Goal: Find specific page/section: Find specific page/section

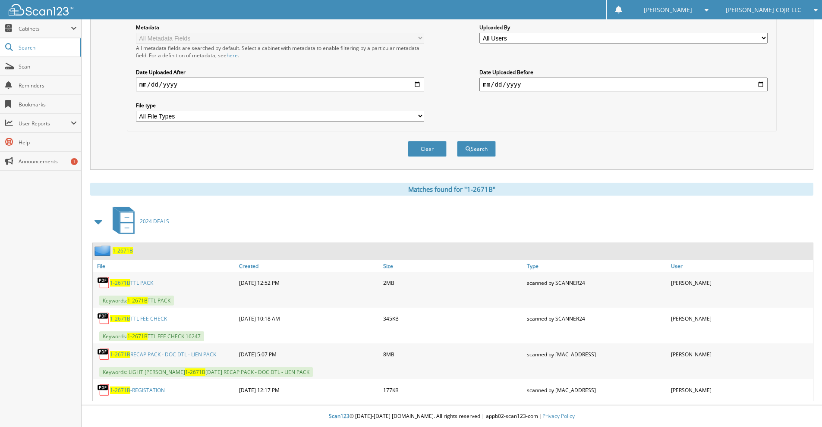
click at [772, 7] on span "[PERSON_NAME] CDJR LLC" at bounding box center [763, 9] width 75 height 5
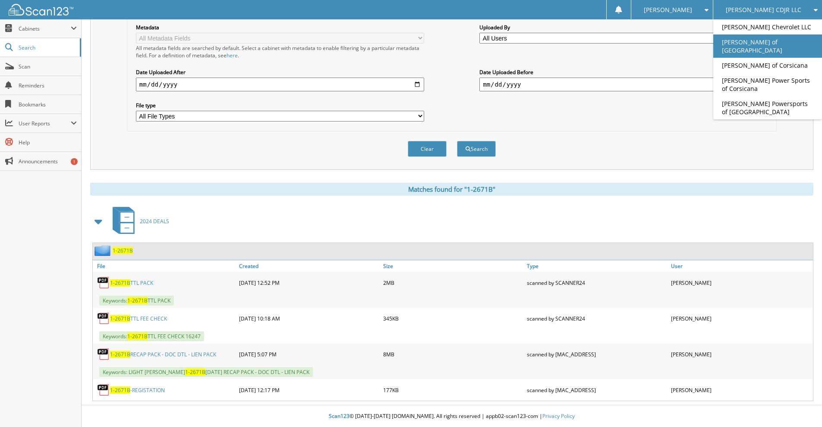
click at [773, 43] on link "[PERSON_NAME] of [GEOGRAPHIC_DATA]" at bounding box center [767, 46] width 109 height 23
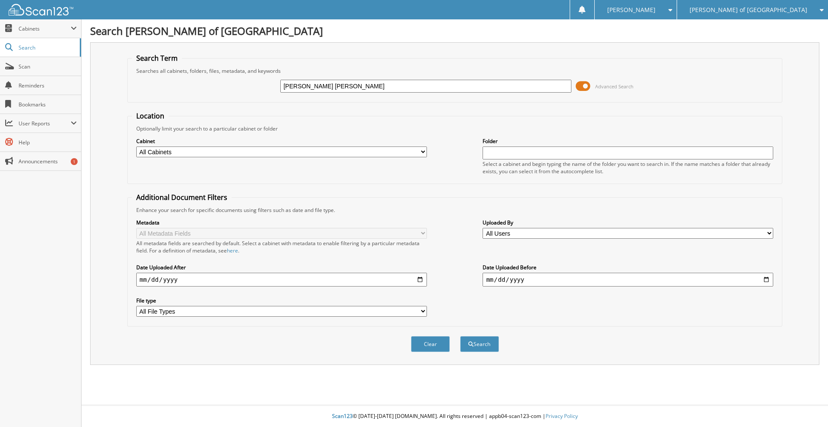
type input "[PERSON_NAME] [PERSON_NAME]"
click at [460, 336] on button "Search" at bounding box center [479, 344] width 39 height 16
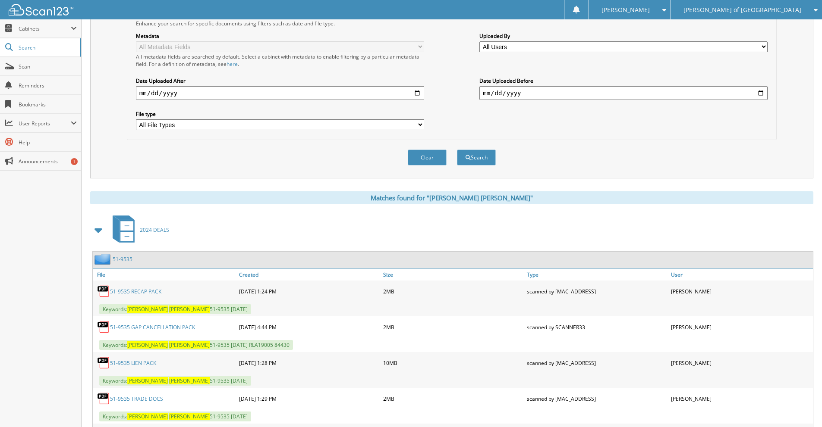
scroll to position [374, 0]
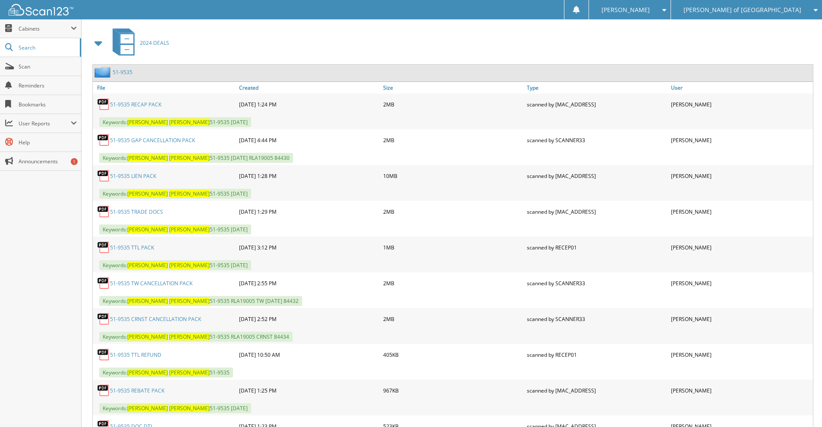
click at [166, 141] on link "51-9535 GAP CANCELLATION PACK" at bounding box center [152, 140] width 85 height 7
